Goal: Obtain resource: Download file/media

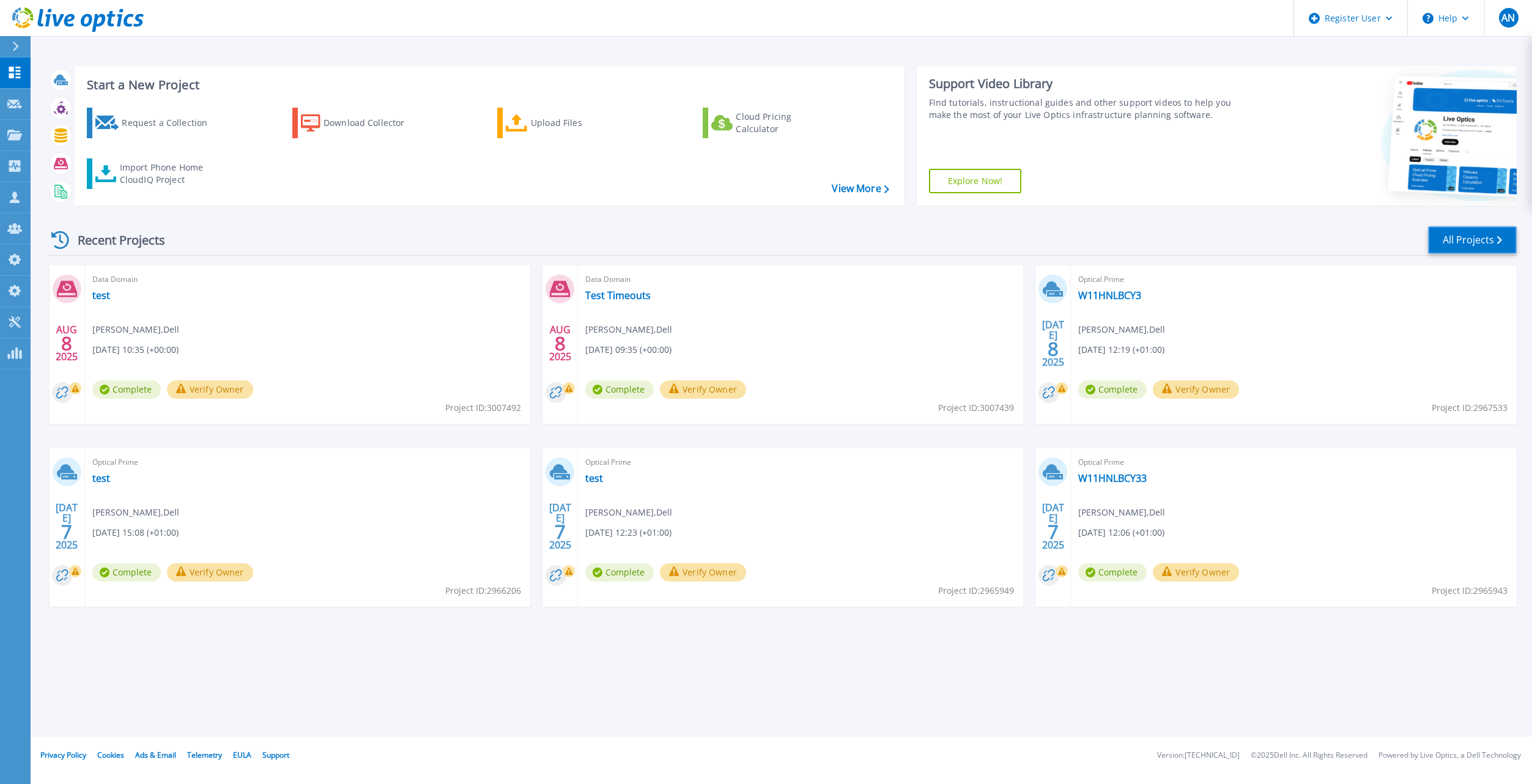
click at [1010, 250] on link "All Projects" at bounding box center [1473, 240] width 89 height 28
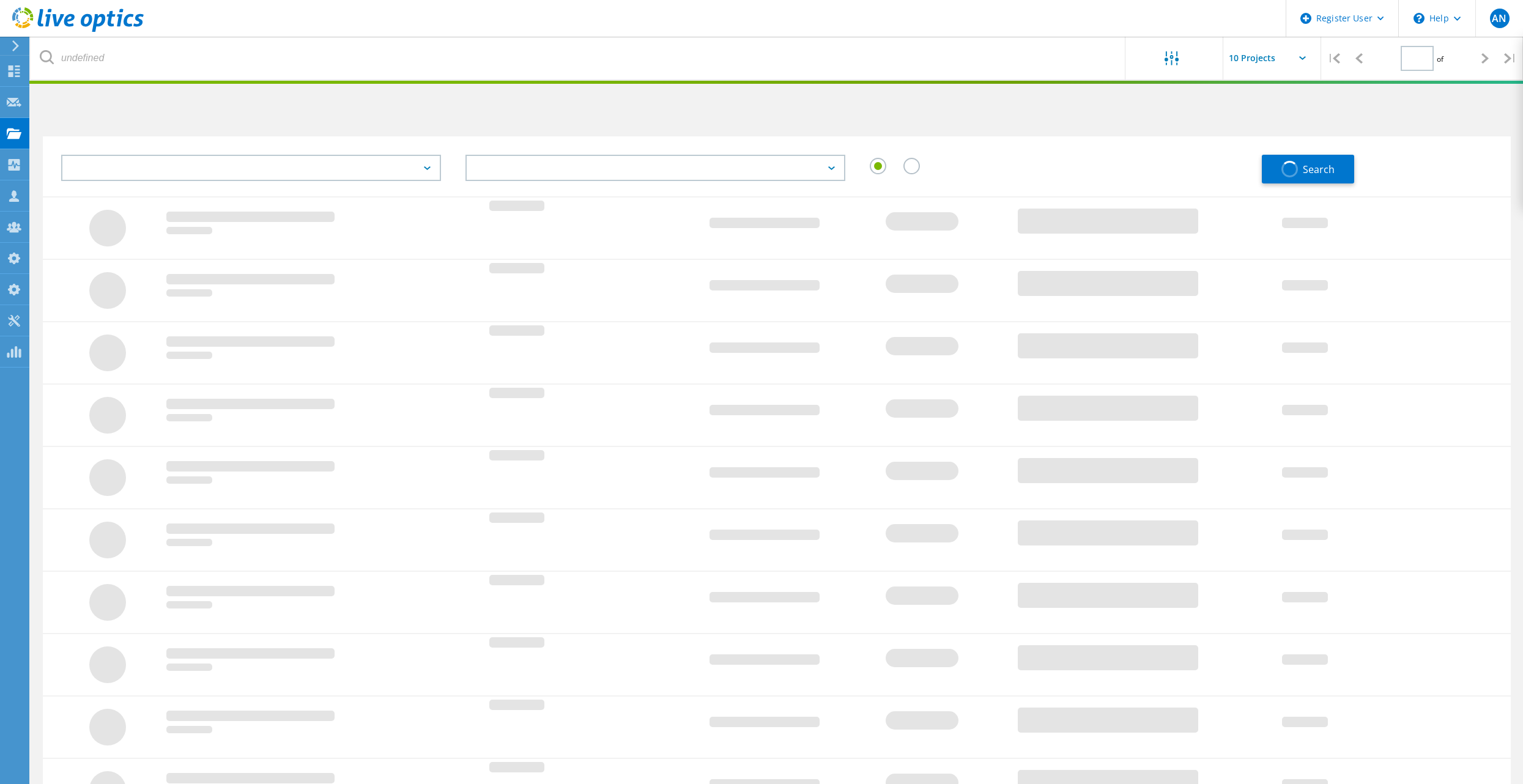
type input "1"
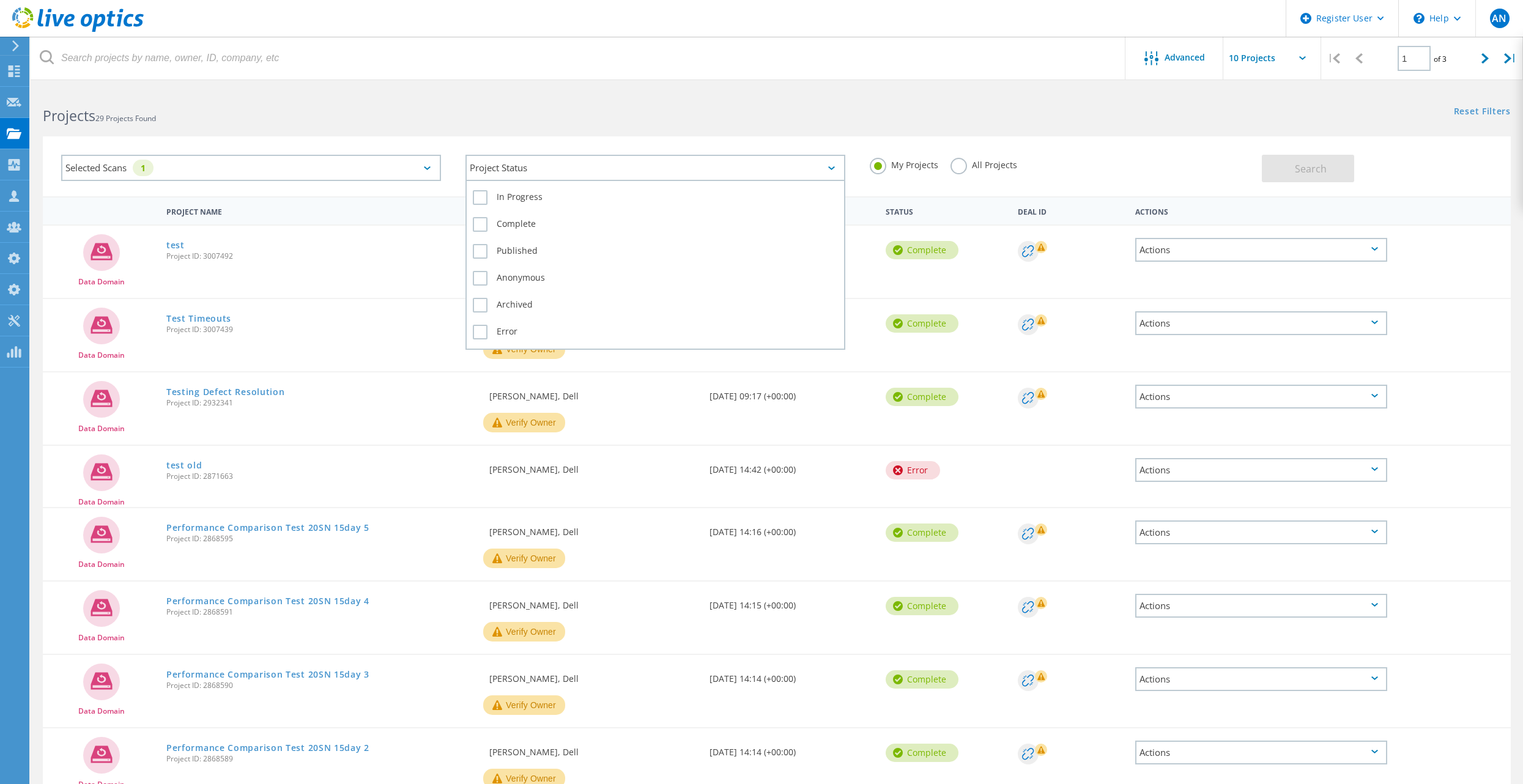
click at [609, 176] on div "Project Status" at bounding box center [655, 167] width 380 height 27
click at [778, 117] on div "Projects 29 Projects Found Reset Filters Show Filters" at bounding box center [777, 105] width 1492 height 32
click at [960, 164] on label "All Projects" at bounding box center [984, 163] width 66 height 11
click at [0, 0] on input "All Projects" at bounding box center [0, 0] width 0 height 0
click at [1407, 187] on div "Selected Scans 1 Project Status In Progress Complete Published Anonymous Archiv…" at bounding box center [777, 167] width 1468 height 60
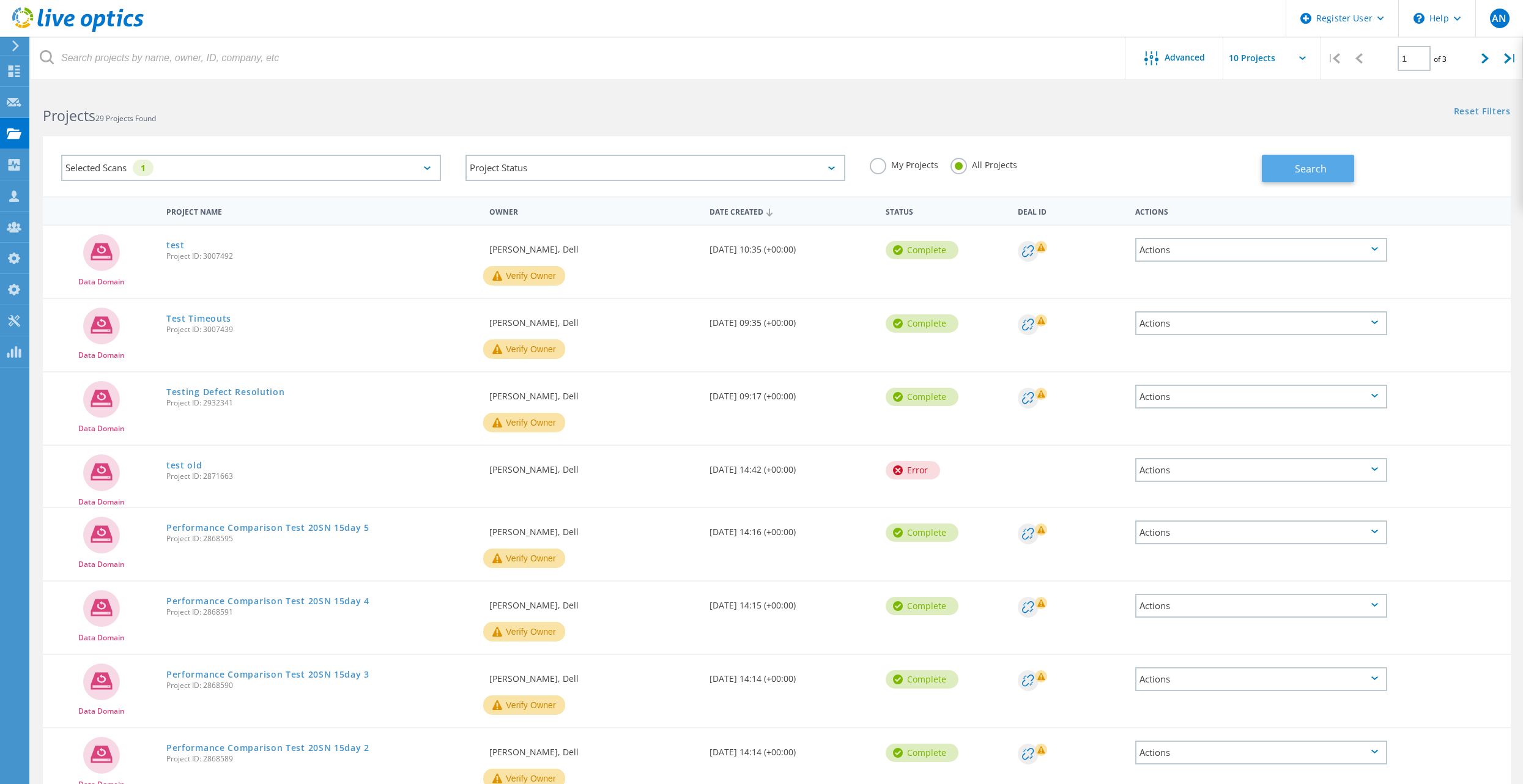
click at [1320, 179] on button "Search" at bounding box center [1308, 168] width 92 height 28
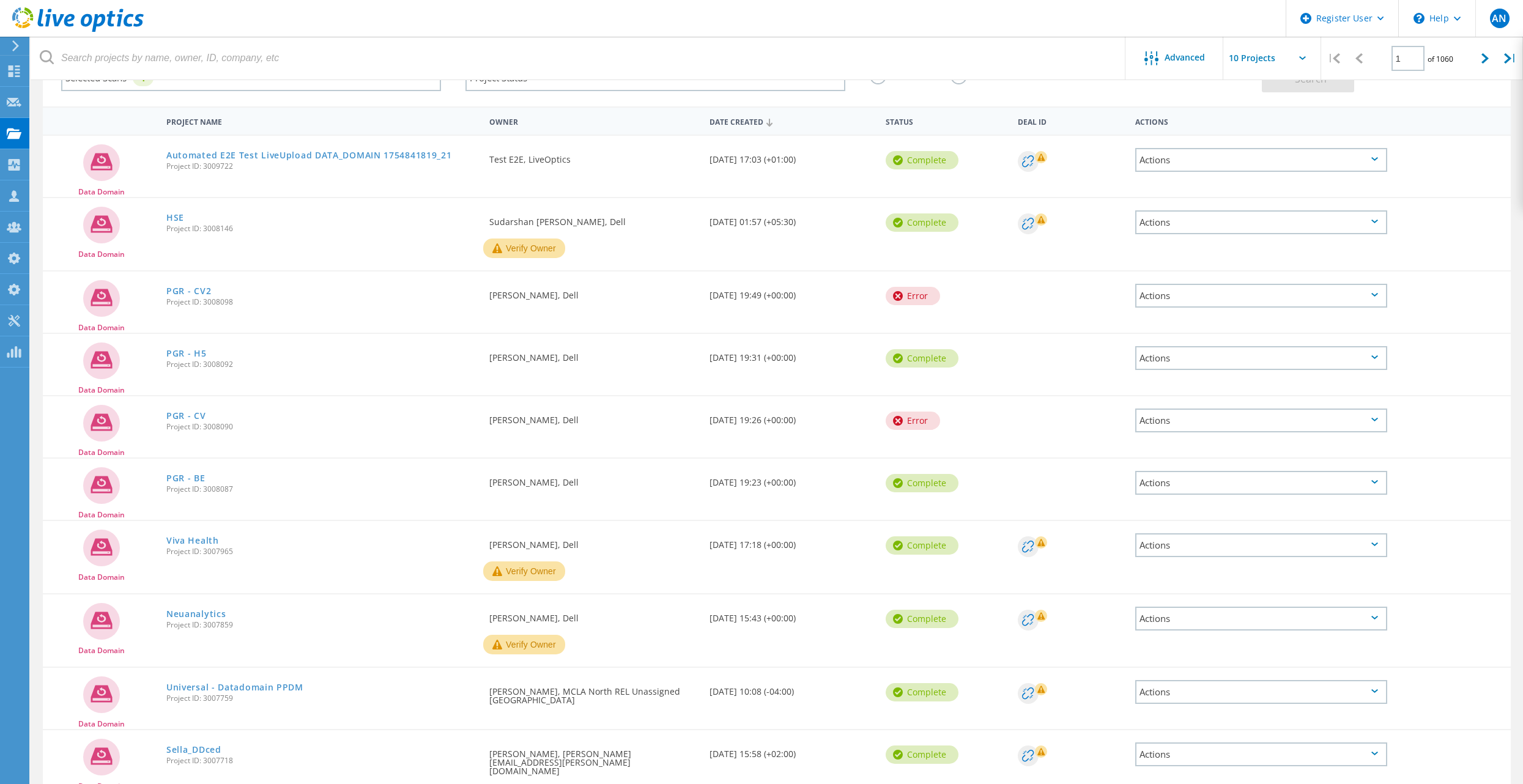
scroll to position [146, 0]
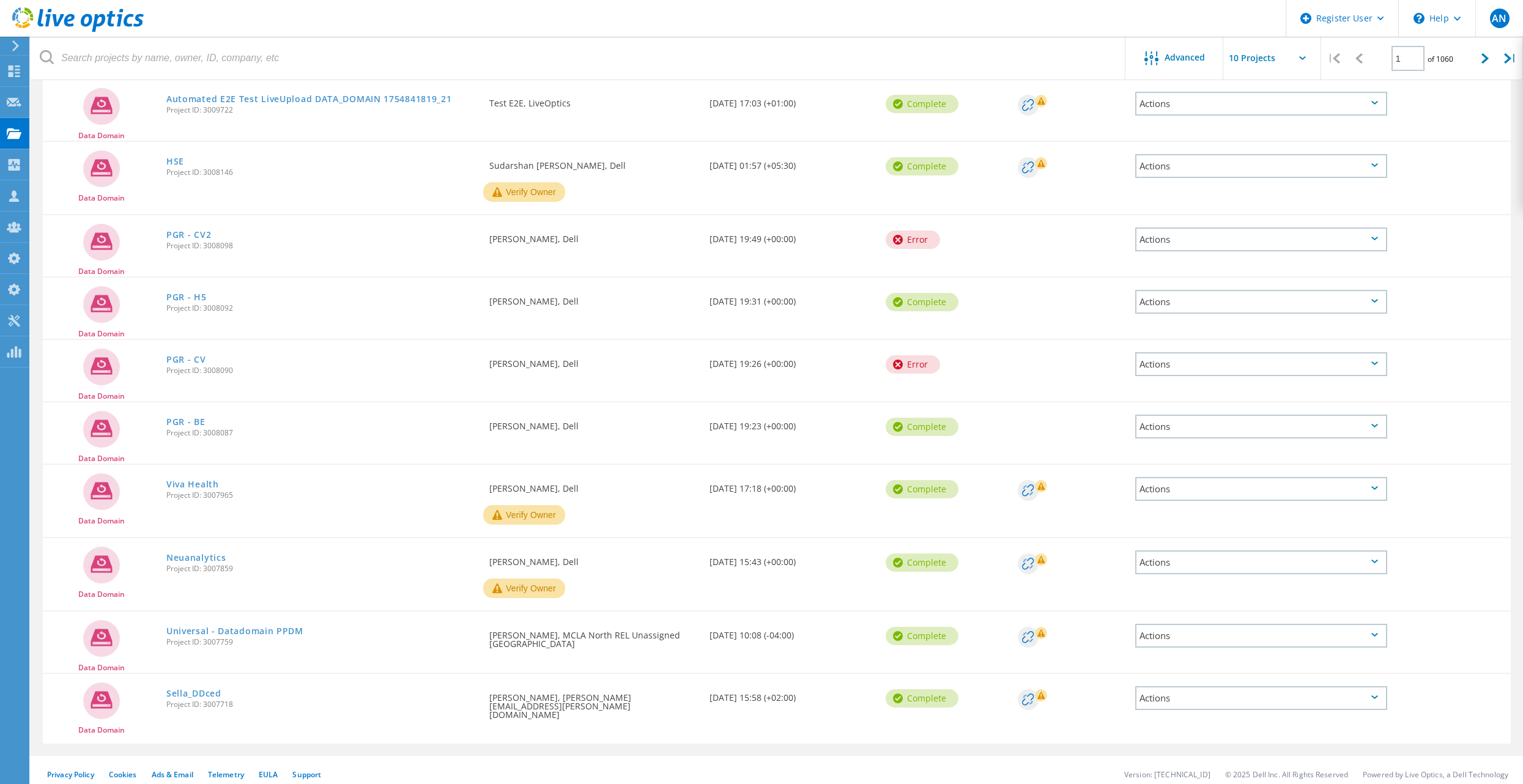
click at [1247, 61] on input "text" at bounding box center [1284, 57] width 122 height 43
click at [1258, 157] on div "Show 40 Projects" at bounding box center [1284, 150] width 121 height 20
type input "Show 40 Projects"
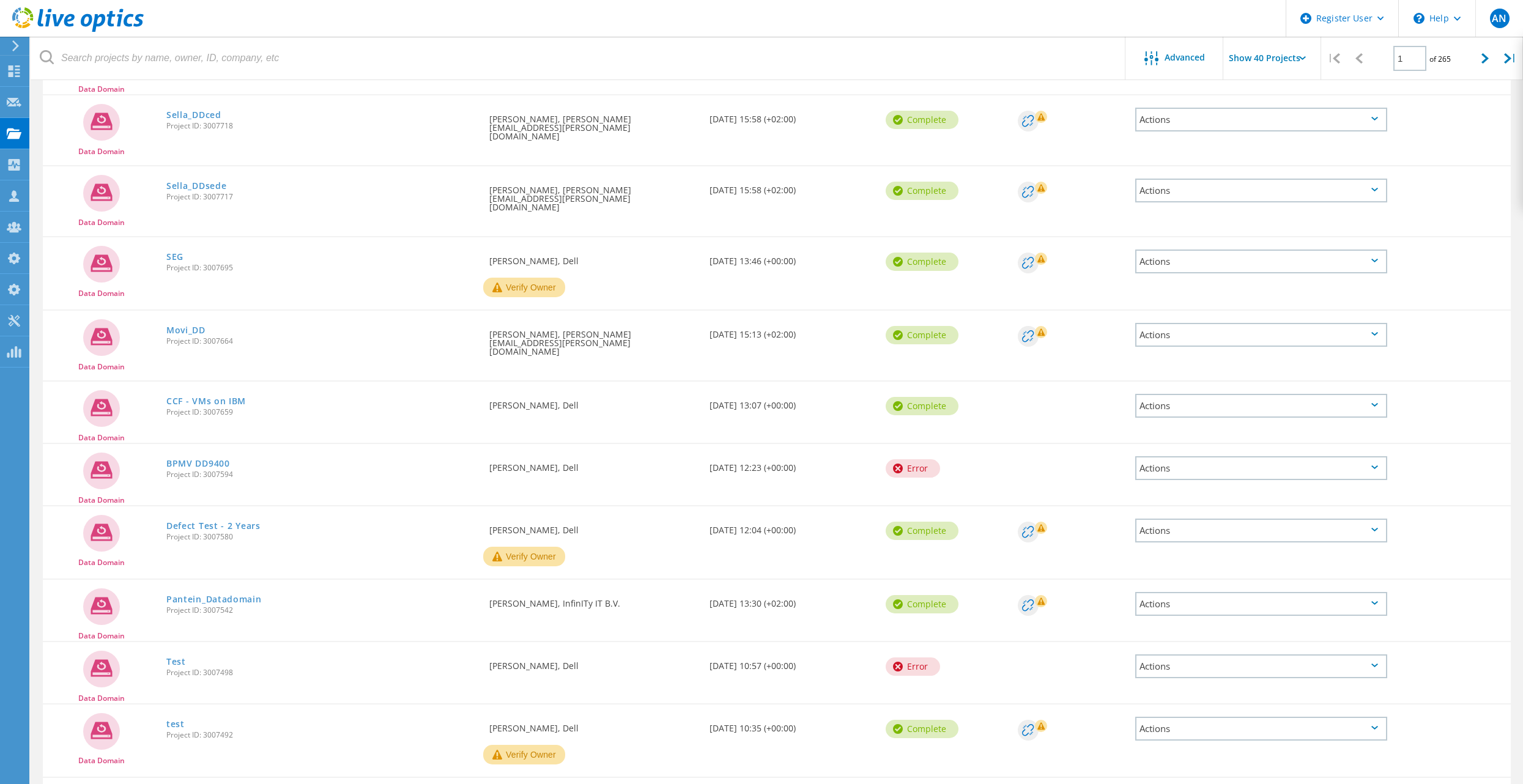
scroll to position [697, 0]
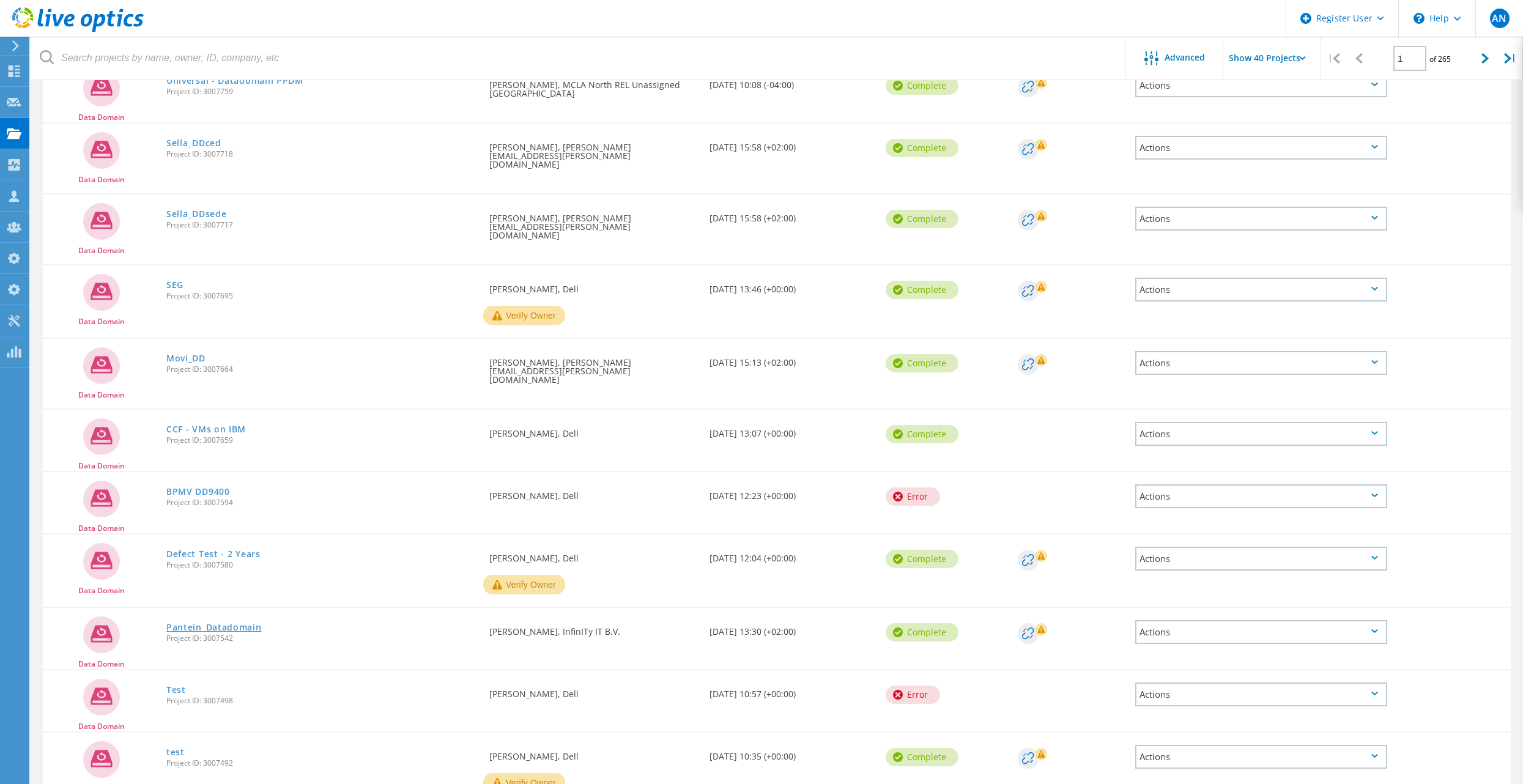
click at [223, 623] on link "Pantein_Datadomain" at bounding box center [214, 627] width 95 height 9
click at [213, 487] on link "BPMV DD9400" at bounding box center [198, 491] width 64 height 9
click at [203, 425] on link "CCF - VMs on IBM" at bounding box center [206, 429] width 79 height 9
click at [195, 354] on link "Movi_DD" at bounding box center [186, 358] width 39 height 9
click at [169, 281] on link "SEG" at bounding box center [175, 285] width 17 height 9
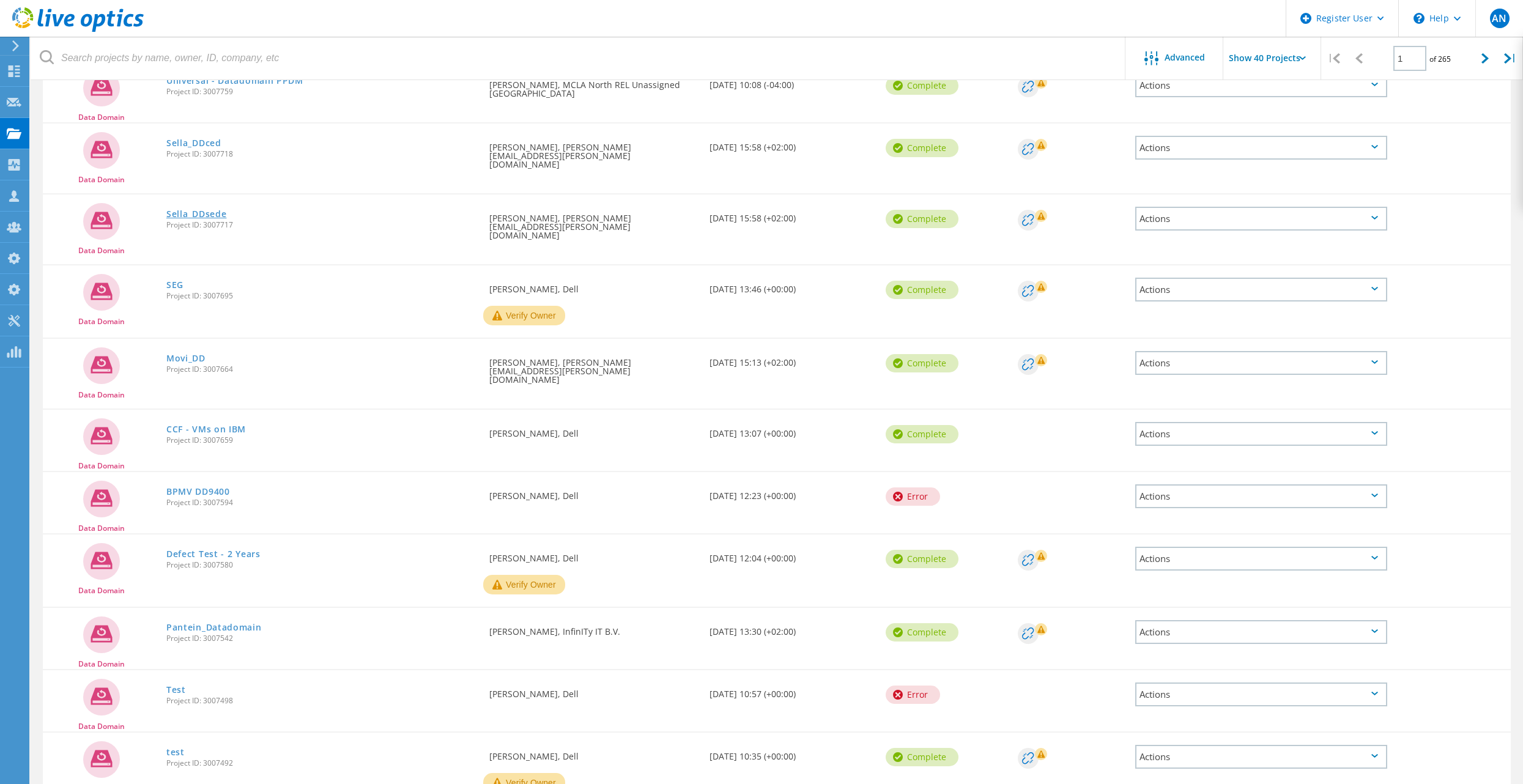
click at [199, 210] on link "Sella_DDsede" at bounding box center [197, 214] width 60 height 9
click at [206, 139] on link "Sella_DDced" at bounding box center [194, 143] width 55 height 9
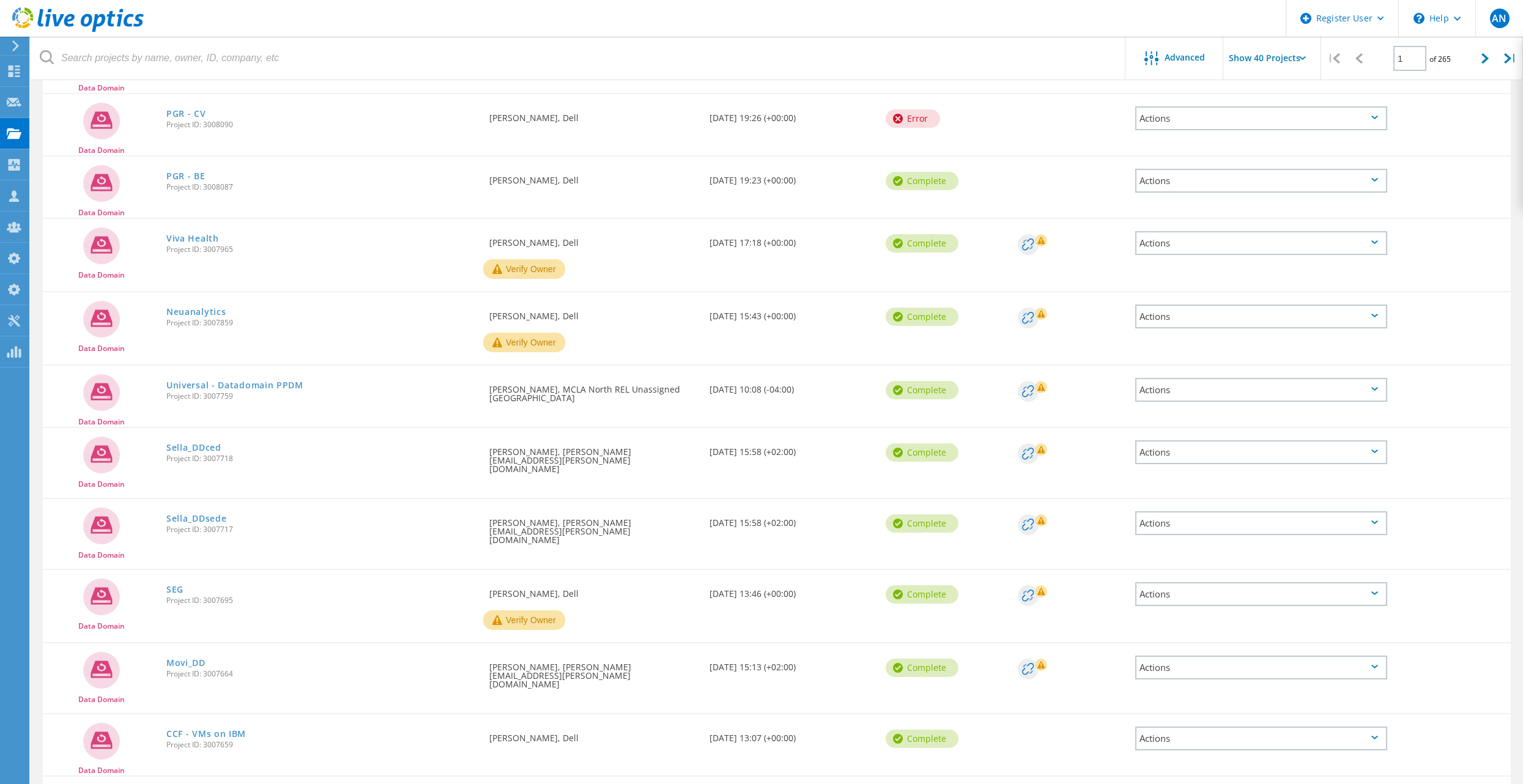
scroll to position [391, 0]
click at [204, 388] on link "Universal - Datadomain PPDM" at bounding box center [235, 386] width 137 height 9
click at [206, 316] on link "Neuanalytics" at bounding box center [196, 313] width 59 height 9
click at [194, 238] on link "Viva Health" at bounding box center [193, 239] width 53 height 9
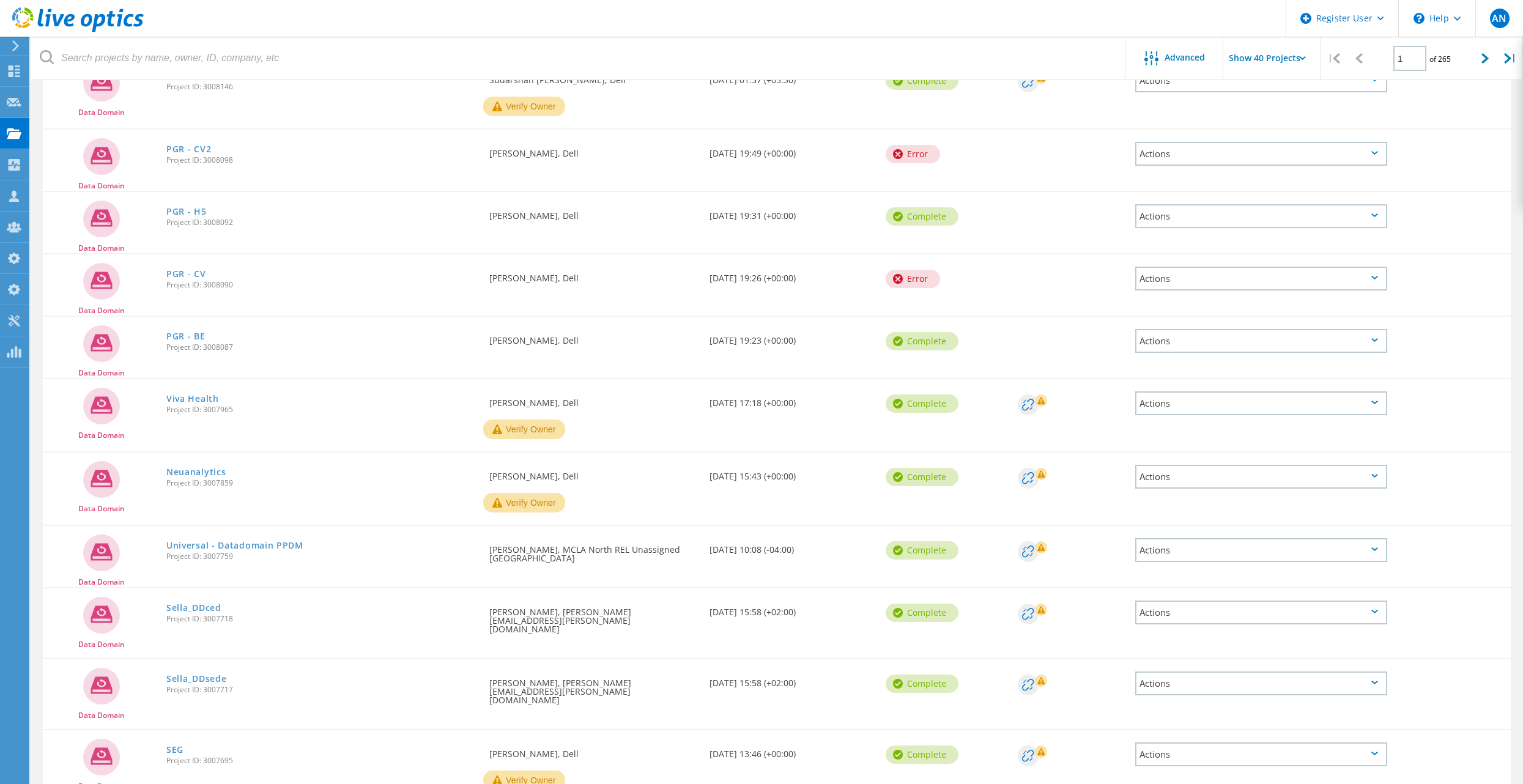
scroll to position [207, 0]
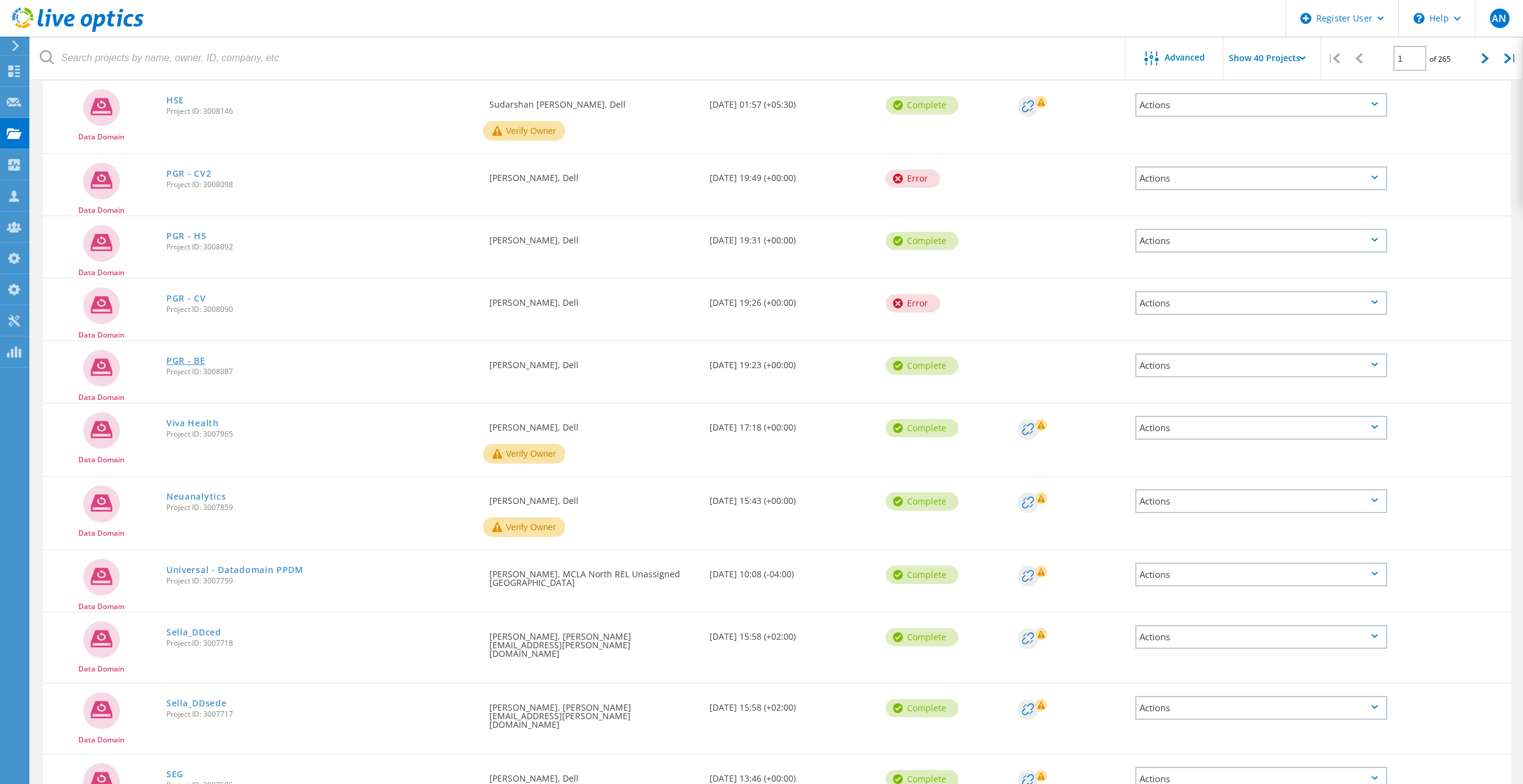
click at [180, 359] on link "PGR - BE" at bounding box center [186, 361] width 39 height 9
click at [182, 296] on link "PGR - CV" at bounding box center [186, 299] width 40 height 9
click at [179, 237] on link "PGR - H5" at bounding box center [187, 235] width 40 height 9
click at [195, 174] on link "PGR - CV2" at bounding box center [189, 173] width 45 height 9
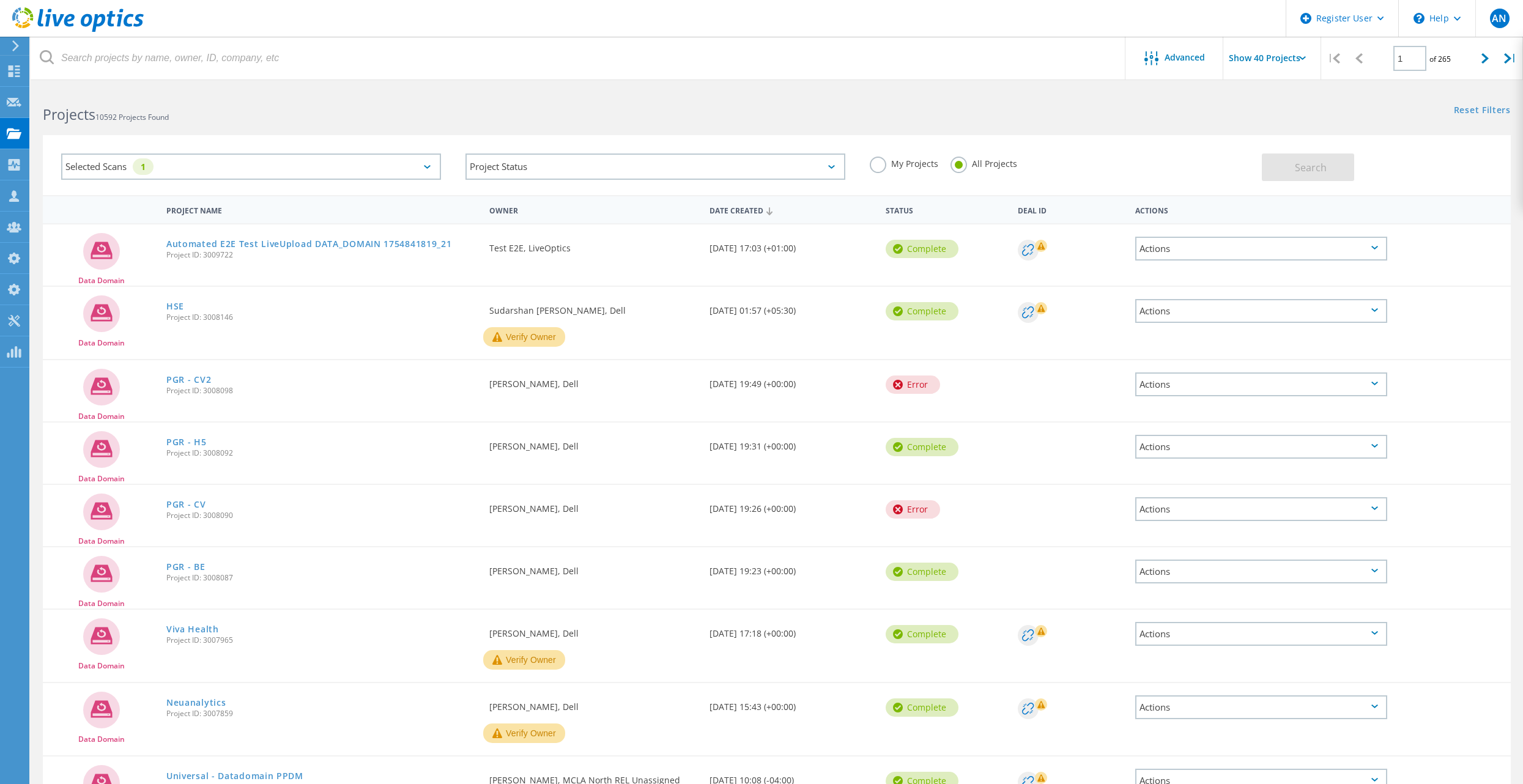
scroll to position [0, 0]
click at [173, 310] on link "HSE" at bounding box center [176, 307] width 18 height 9
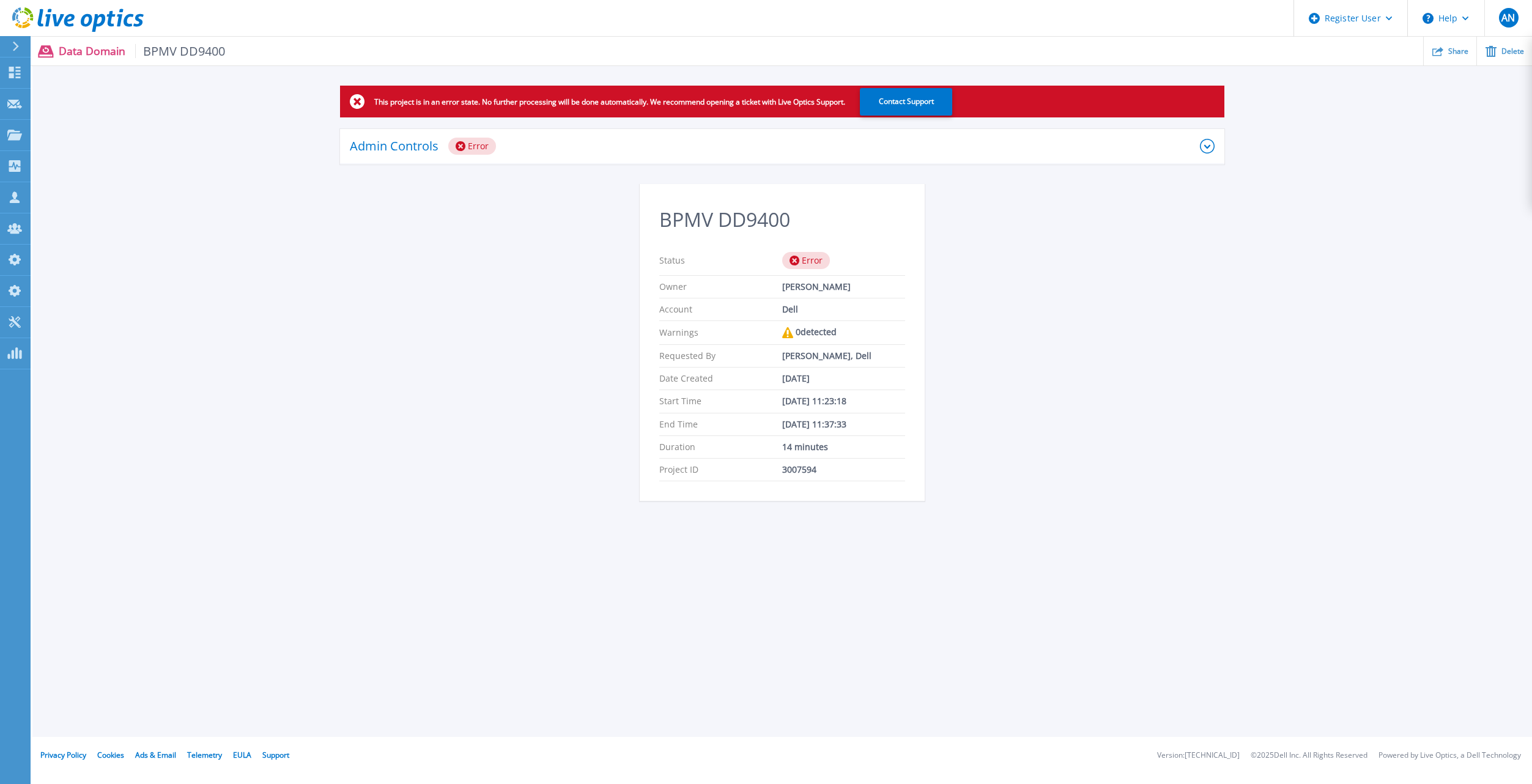
click at [743, 132] on div "Admin Controls Error" at bounding box center [782, 146] width 885 height 36
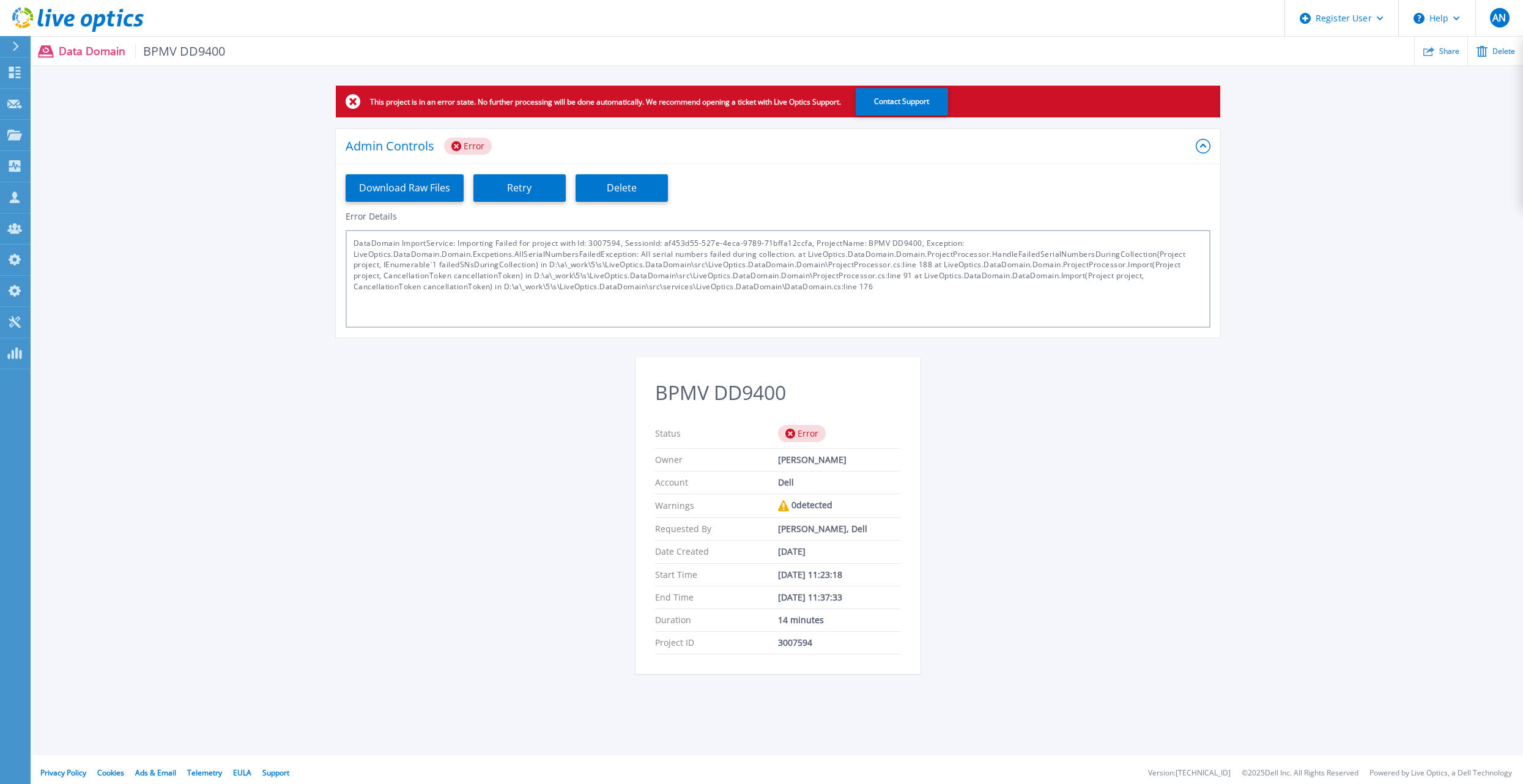
click at [180, 320] on div "This project is in an error state. No further processing will be done automatic…" at bounding box center [778, 387] width 1491 height 603
click at [405, 199] on button "Download Raw Files" at bounding box center [405, 188] width 118 height 28
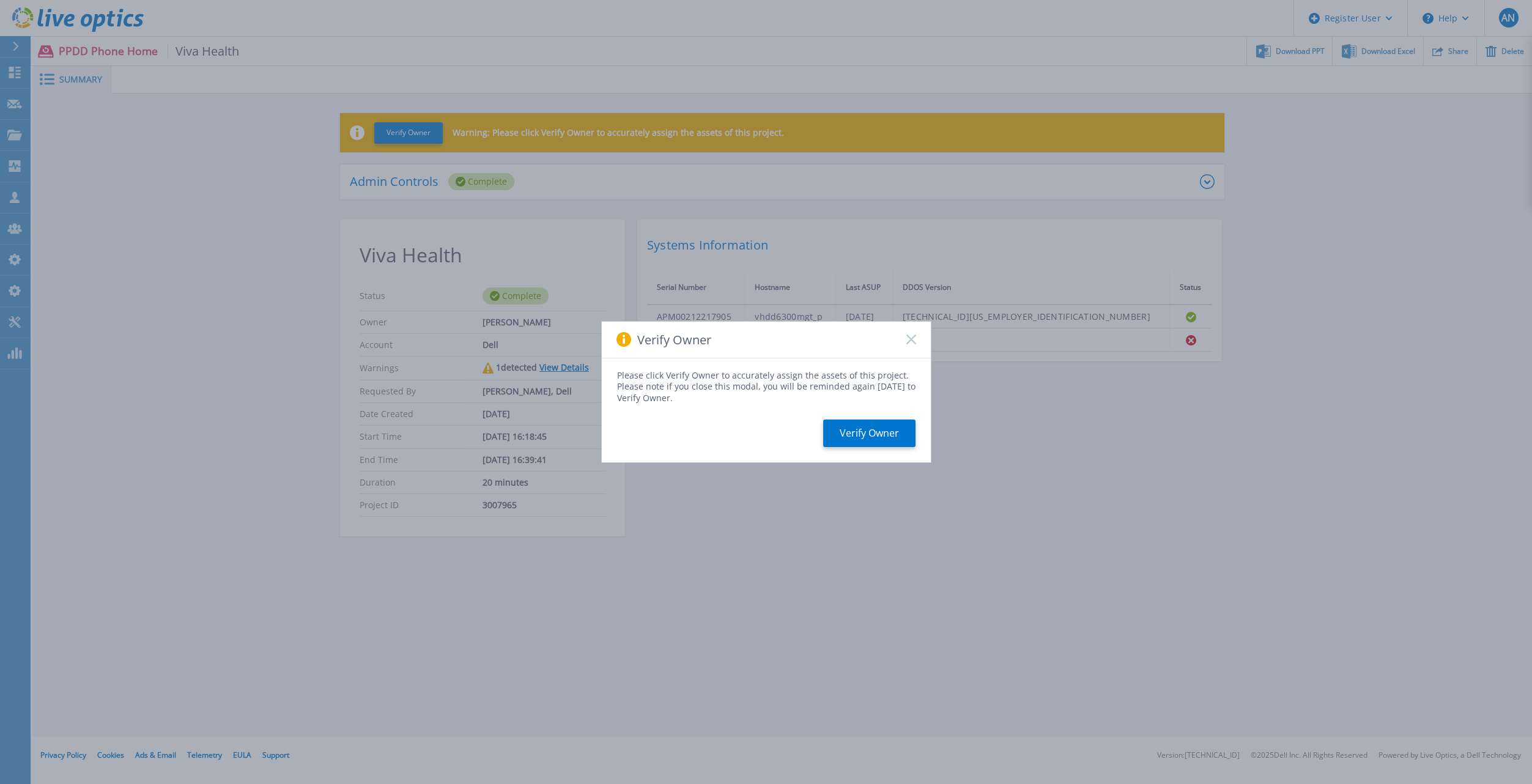
click at [909, 338] on rect at bounding box center [910, 339] width 11 height 11
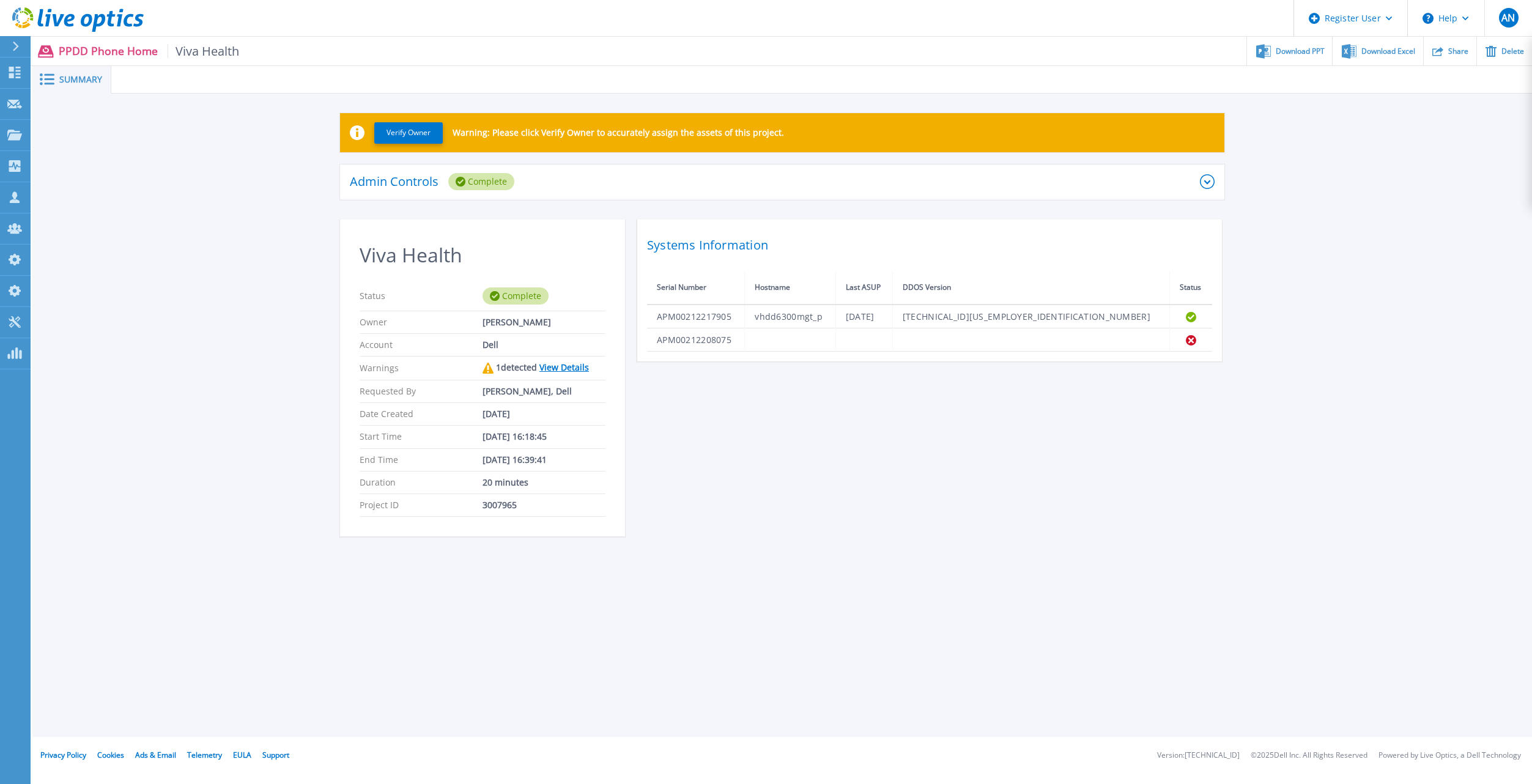
click at [579, 364] on link "View Details" at bounding box center [564, 367] width 49 height 11
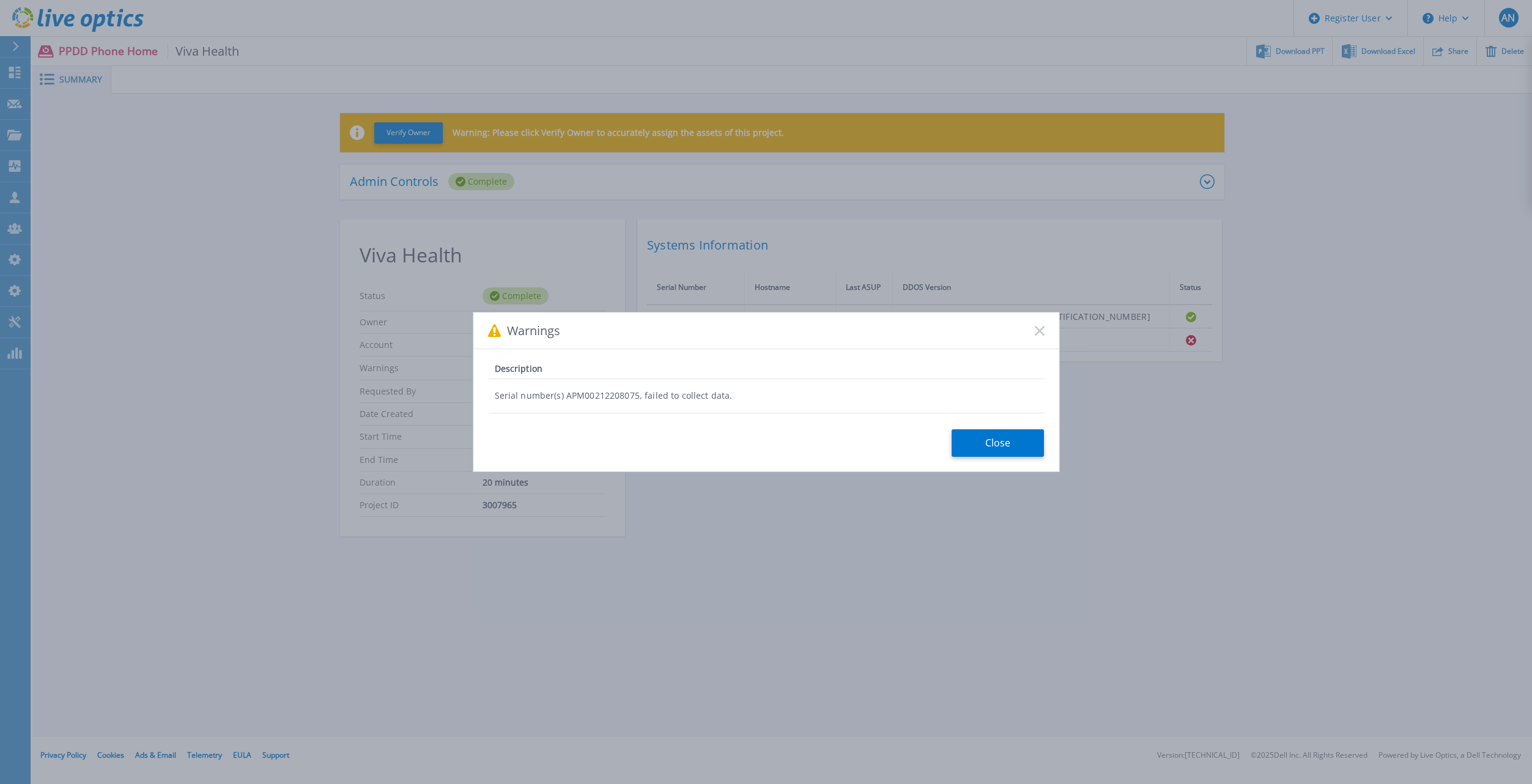
click at [1043, 334] on rect at bounding box center [1039, 330] width 11 height 11
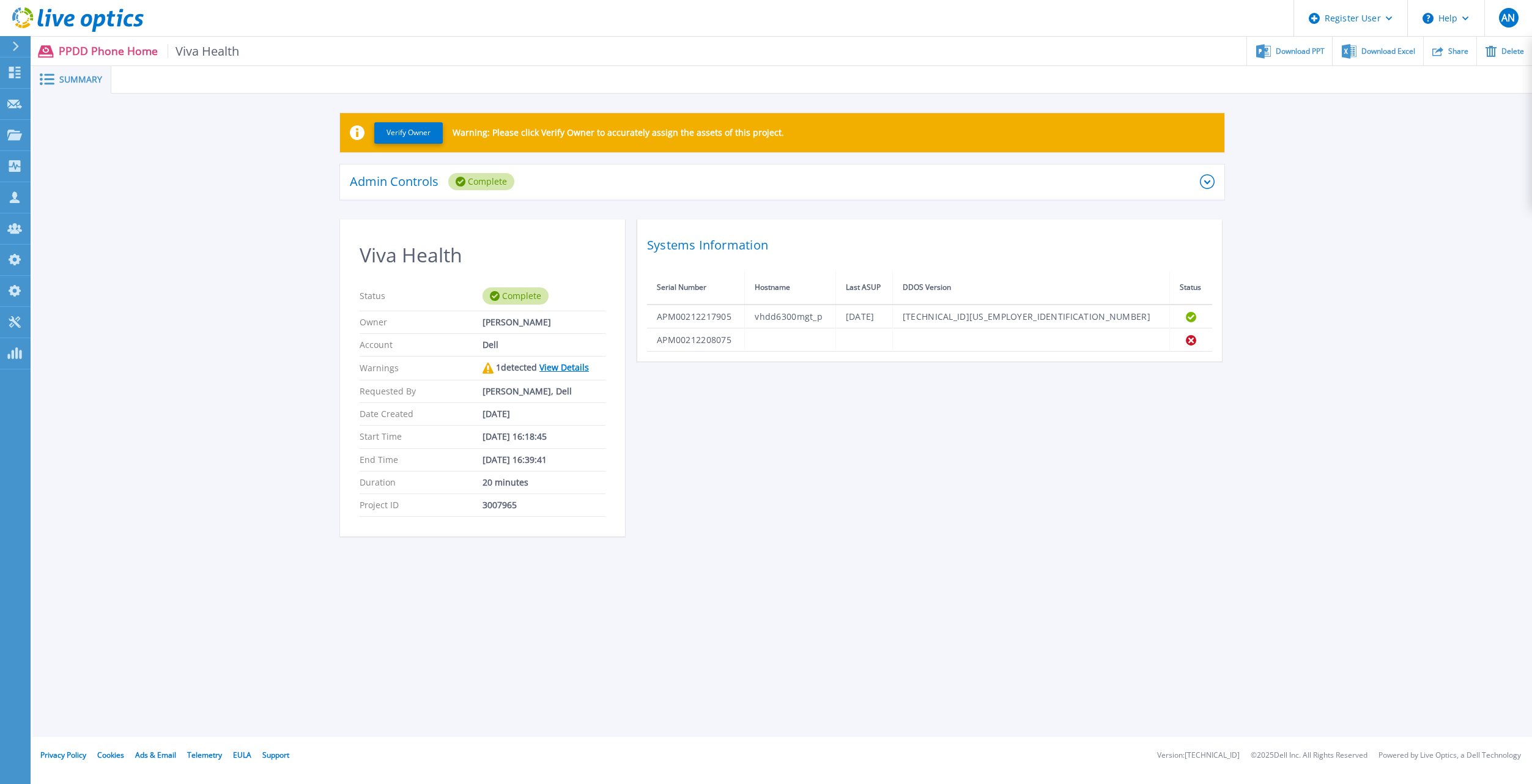
click at [132, 325] on div "Verify Owner Warning: Please click Verify Owner to accurately assign the assets…" at bounding box center [782, 332] width 1500 height 476
click at [542, 184] on div "Admin Controls Complete" at bounding box center [774, 181] width 851 height 17
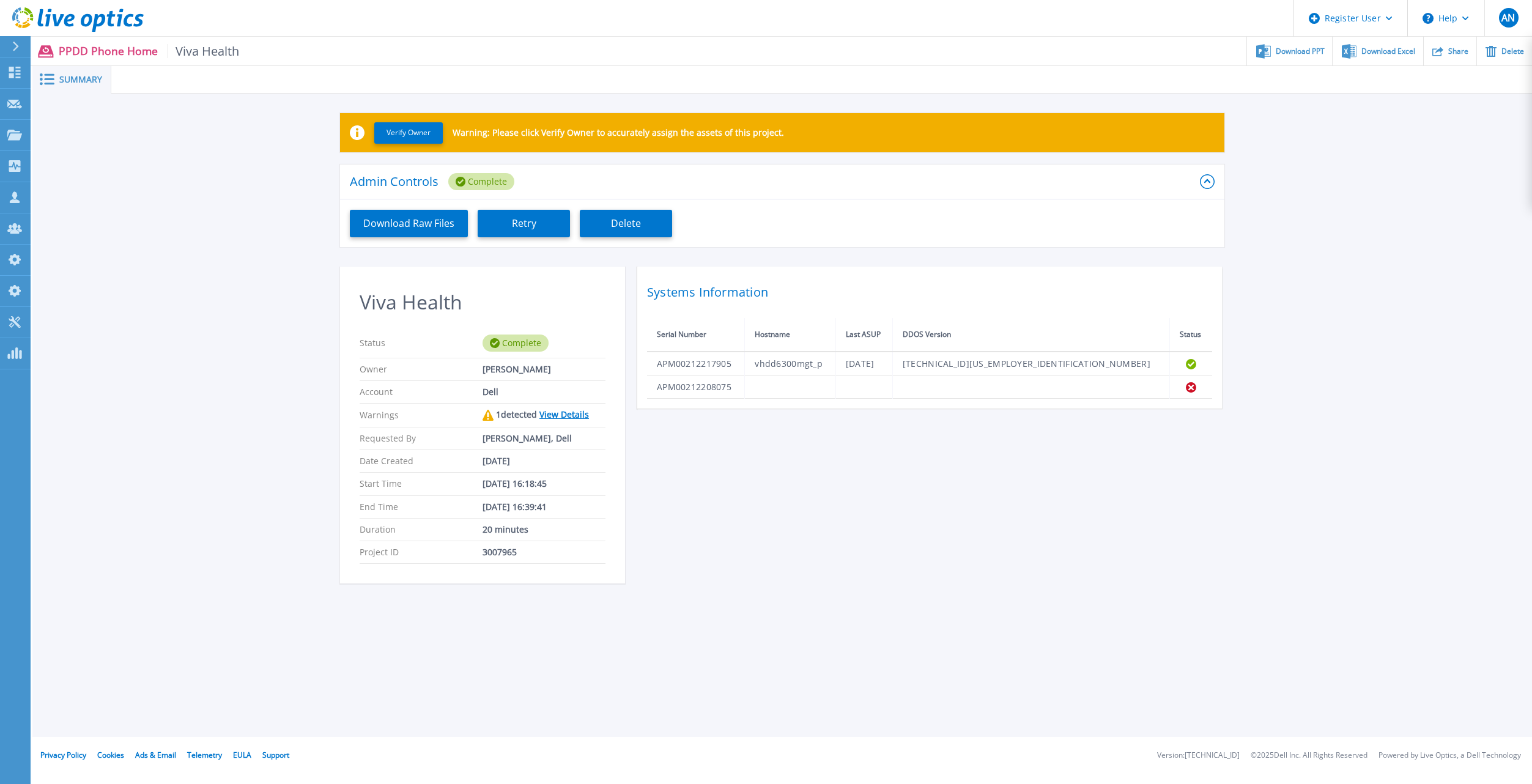
click at [206, 393] on div "Verify Owner Warning: Please click Verify Owner to accurately assign the assets…" at bounding box center [782, 355] width 1500 height 523
click at [420, 231] on button "Download Raw Files" at bounding box center [409, 223] width 118 height 28
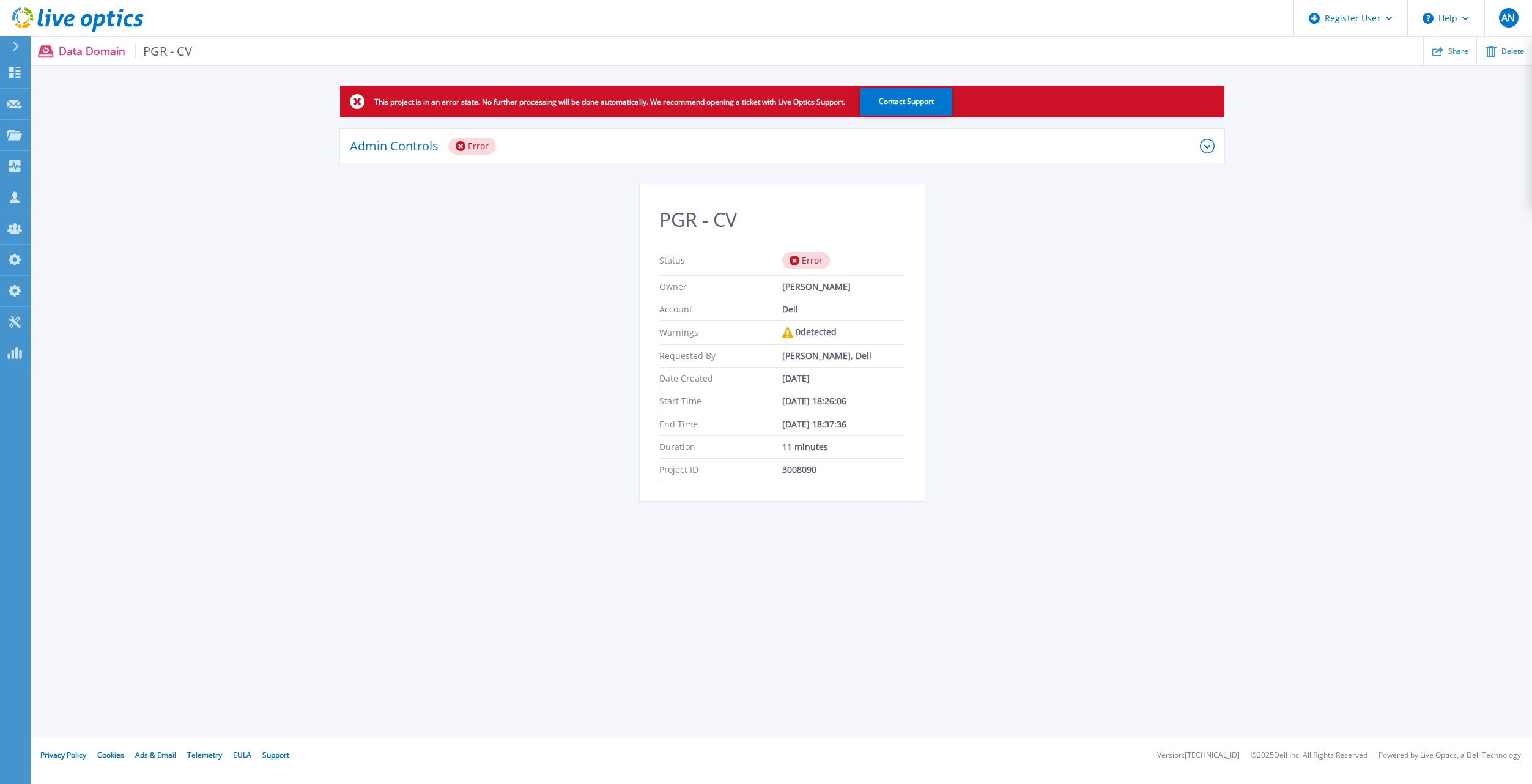
click at [596, 144] on div "Admin Controls Error" at bounding box center [774, 146] width 851 height 17
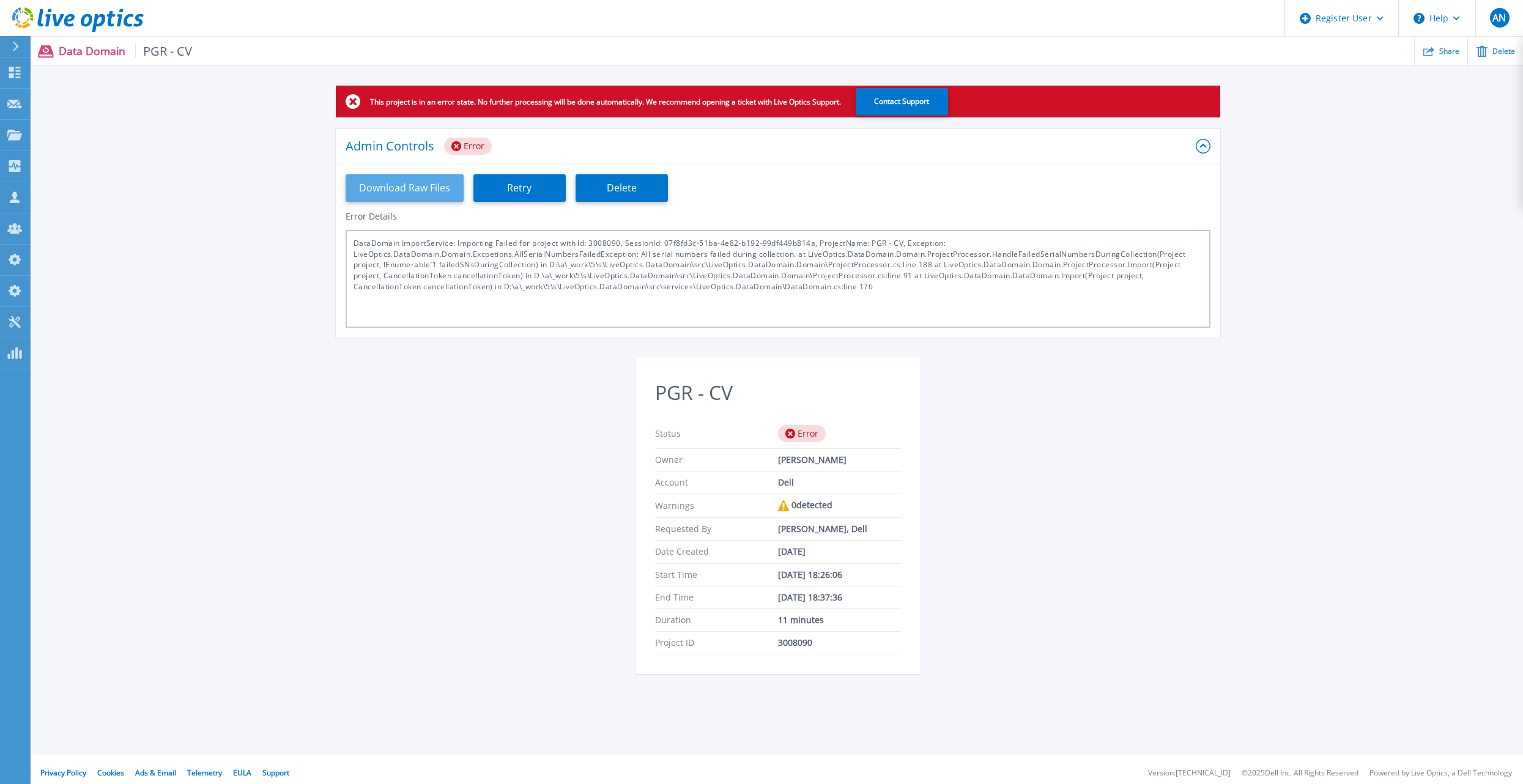
click at [427, 195] on button "Download Raw Files" at bounding box center [405, 188] width 118 height 28
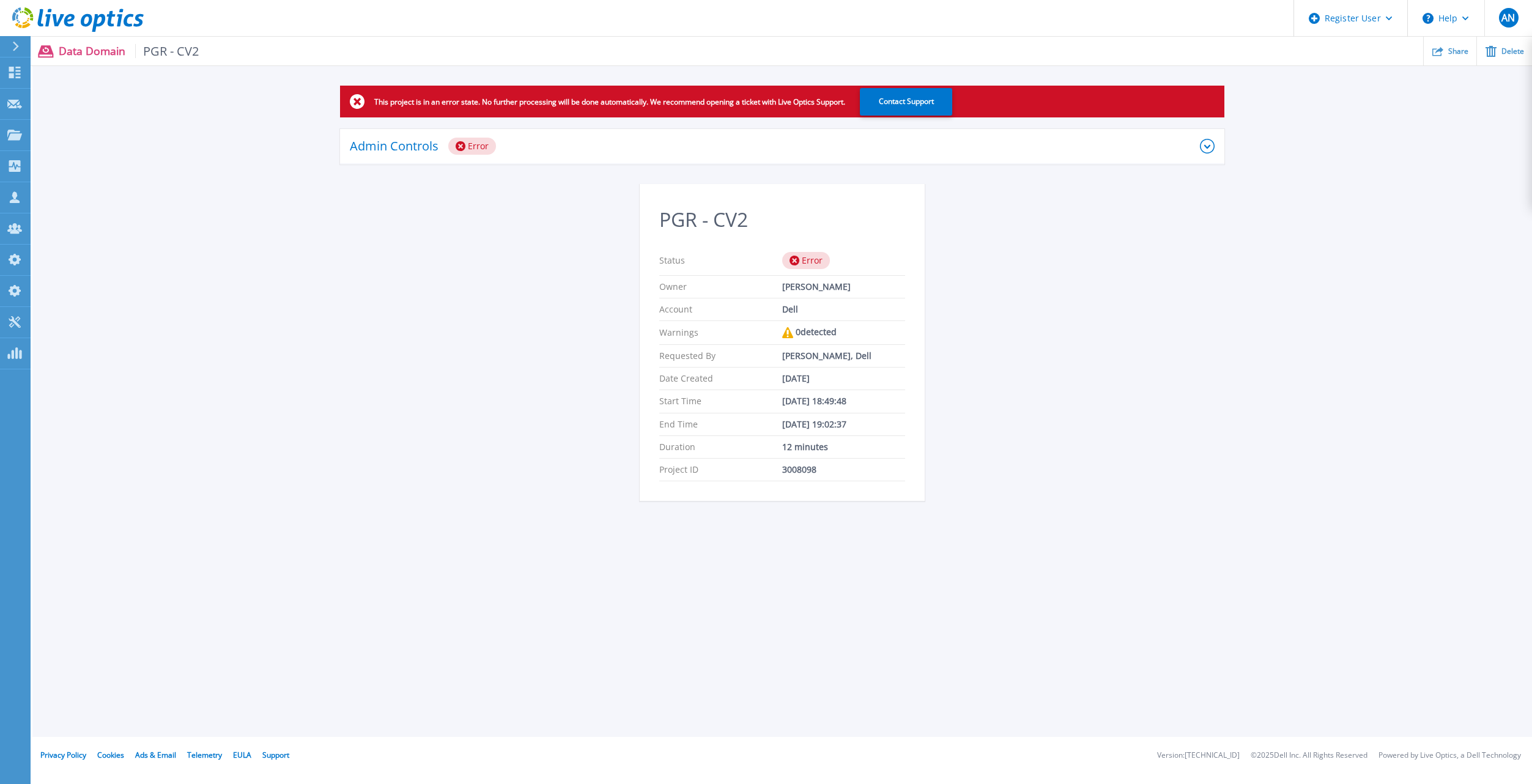
click at [797, 150] on div "Admin Controls Error" at bounding box center [774, 146] width 851 height 17
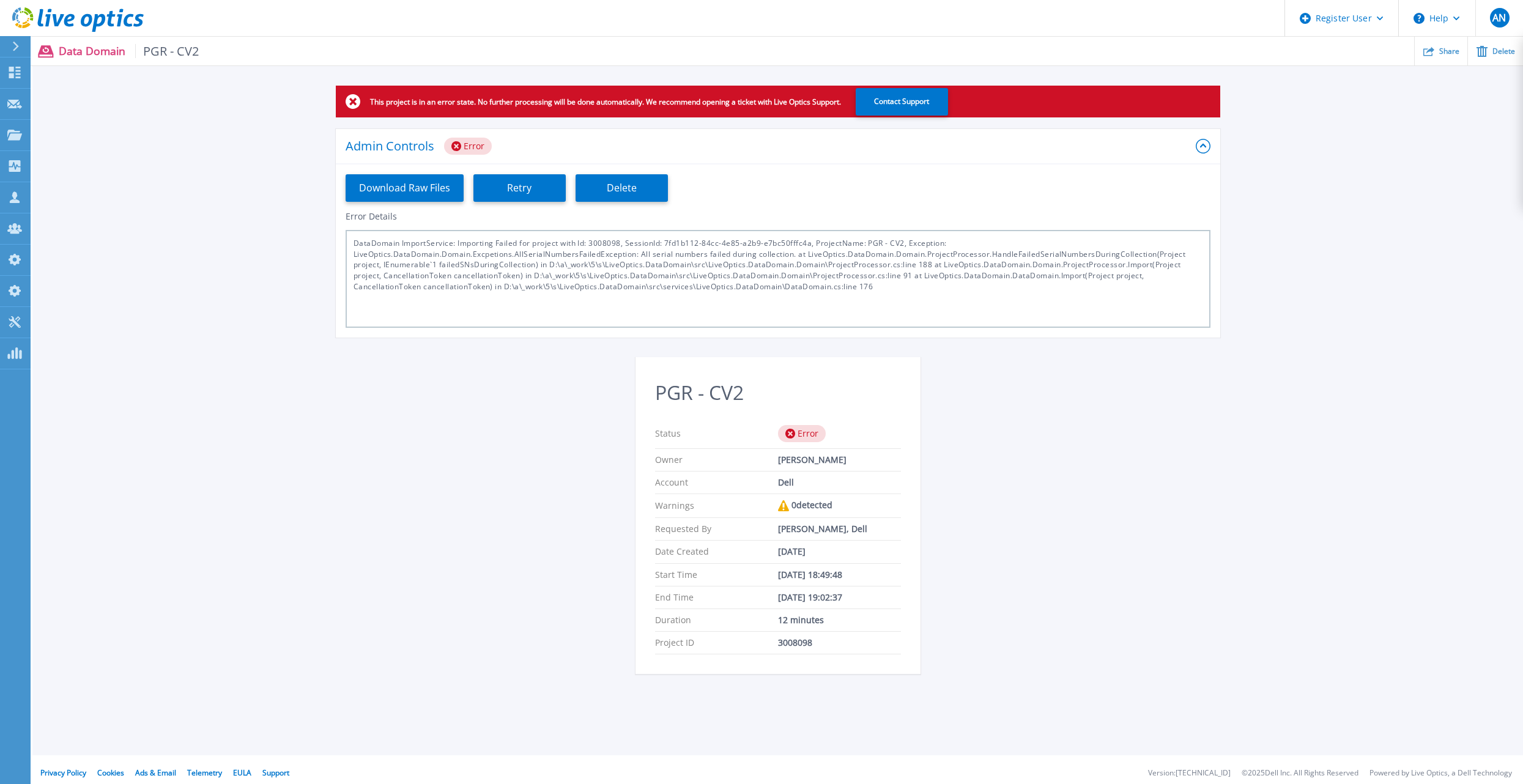
click at [176, 134] on div "This project is in an error state. No further processing will be done automatic…" at bounding box center [778, 387] width 1491 height 603
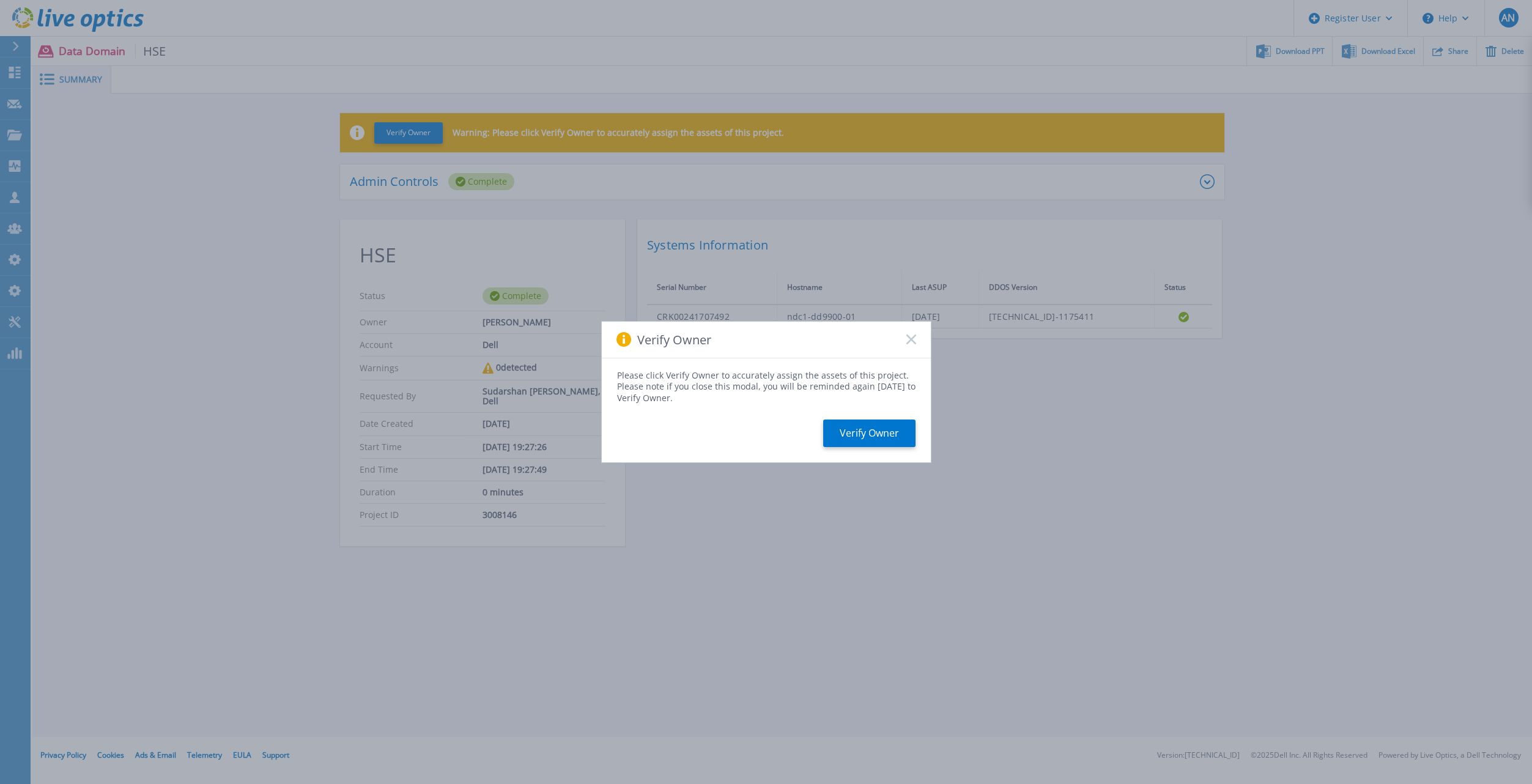
click at [910, 342] on icon at bounding box center [911, 339] width 10 height 10
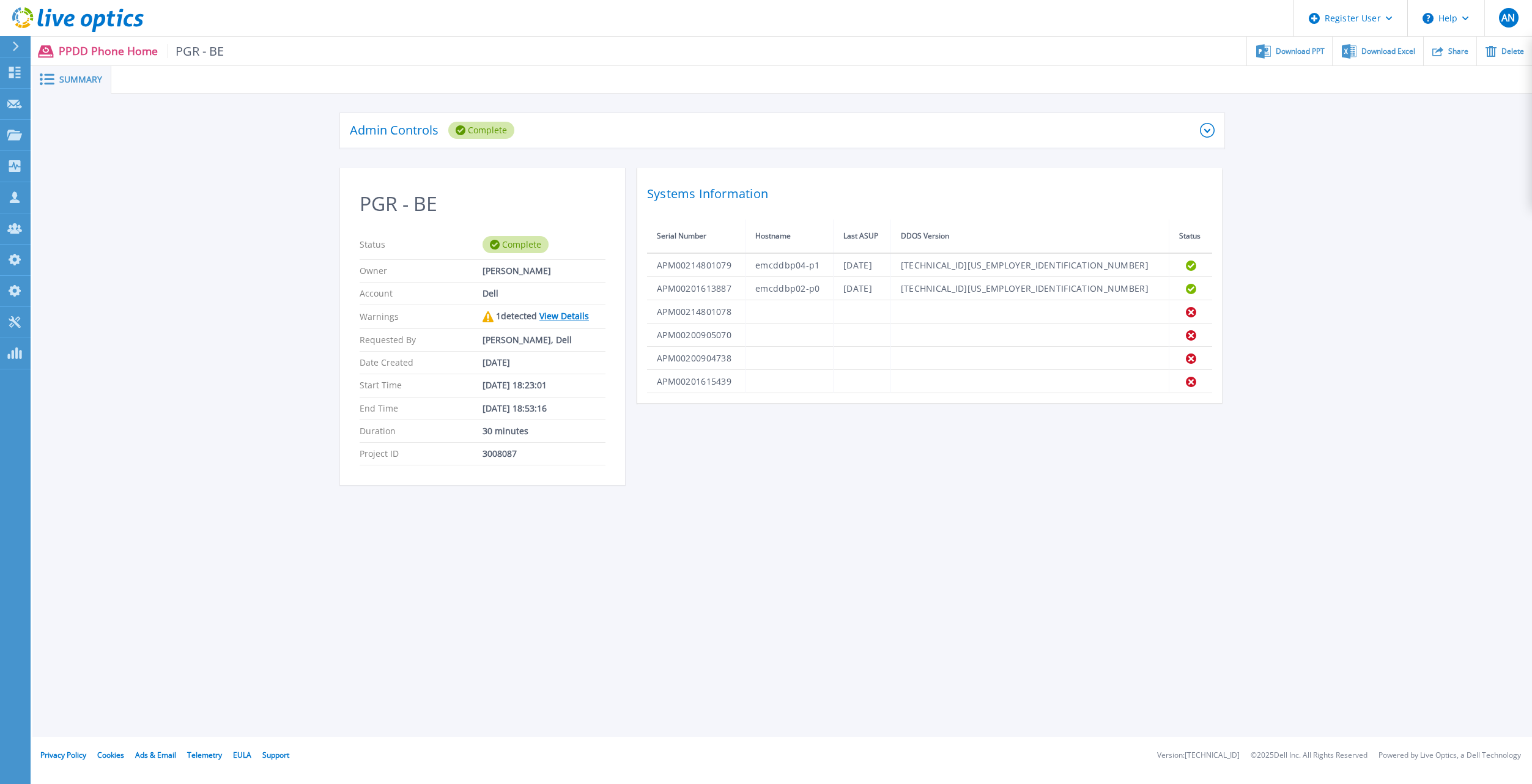
click at [540, 126] on div "Admin Controls Complete" at bounding box center [774, 129] width 851 height 17
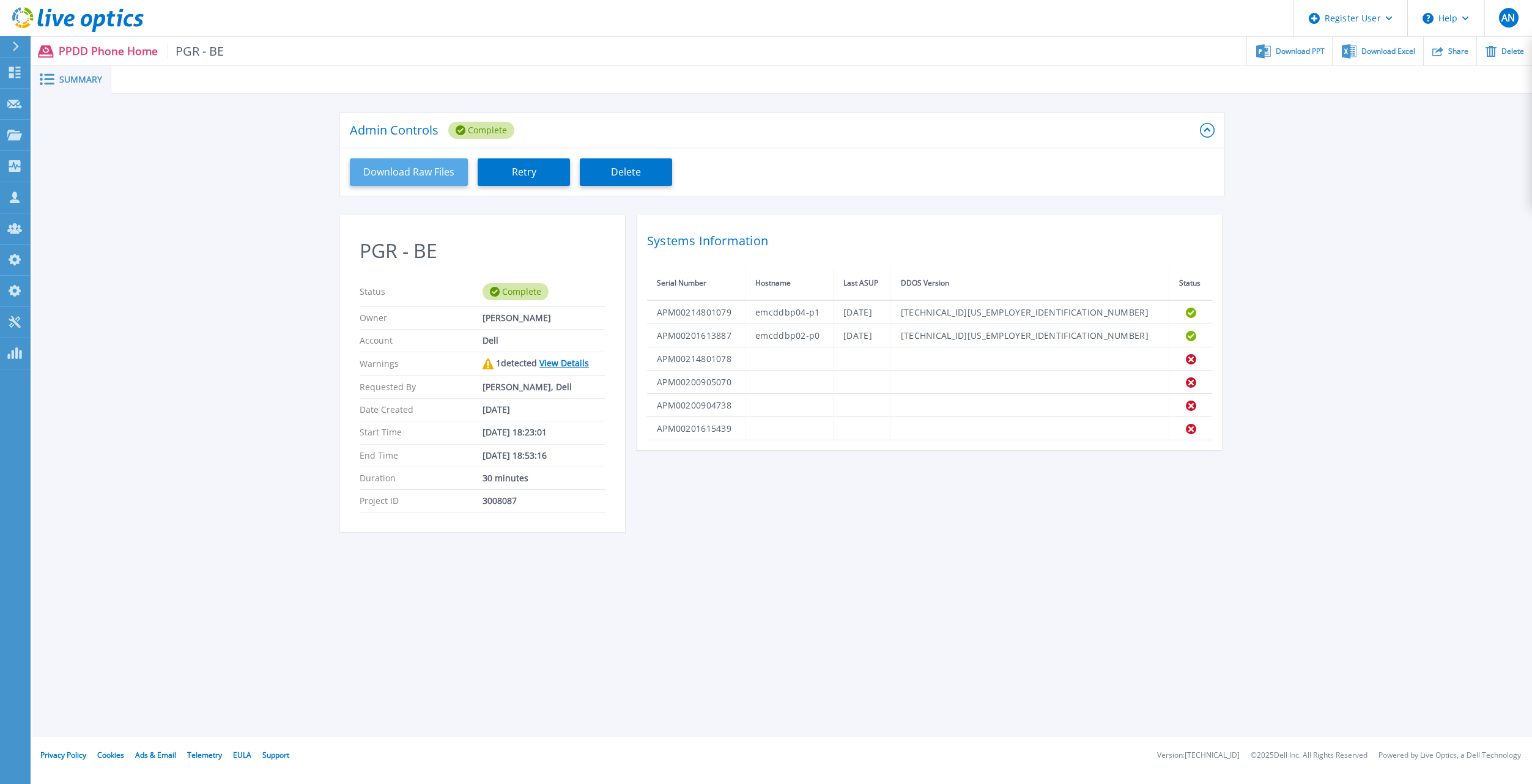
click at [405, 168] on button "Download Raw Files" at bounding box center [409, 172] width 118 height 28
